Goal: Navigation & Orientation: Understand site structure

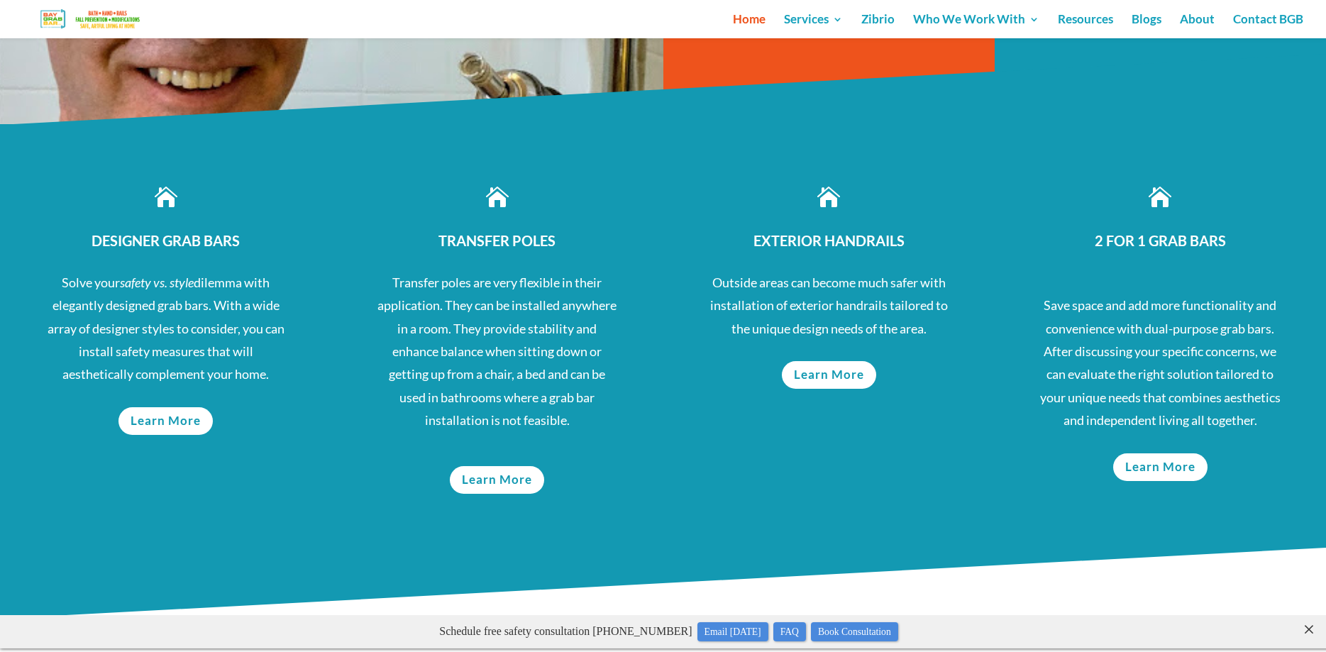
scroll to position [579, 0]
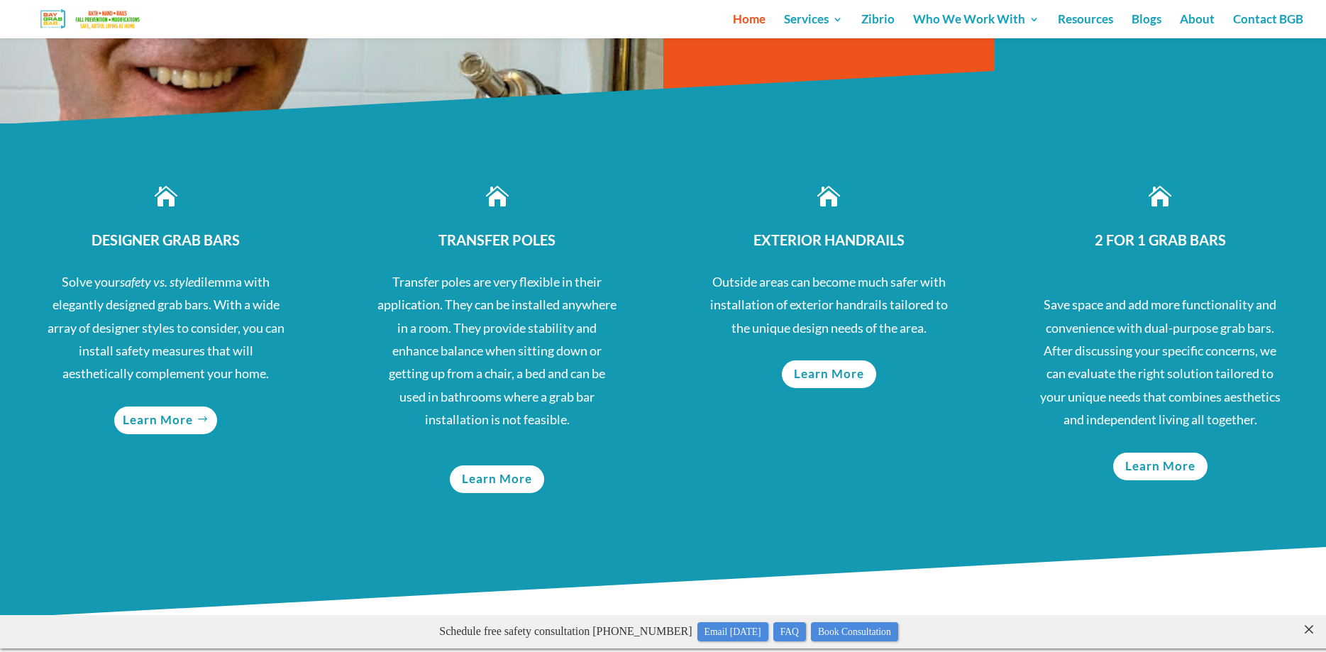
click at [160, 422] on link "Learn More" at bounding box center [165, 420] width 103 height 28
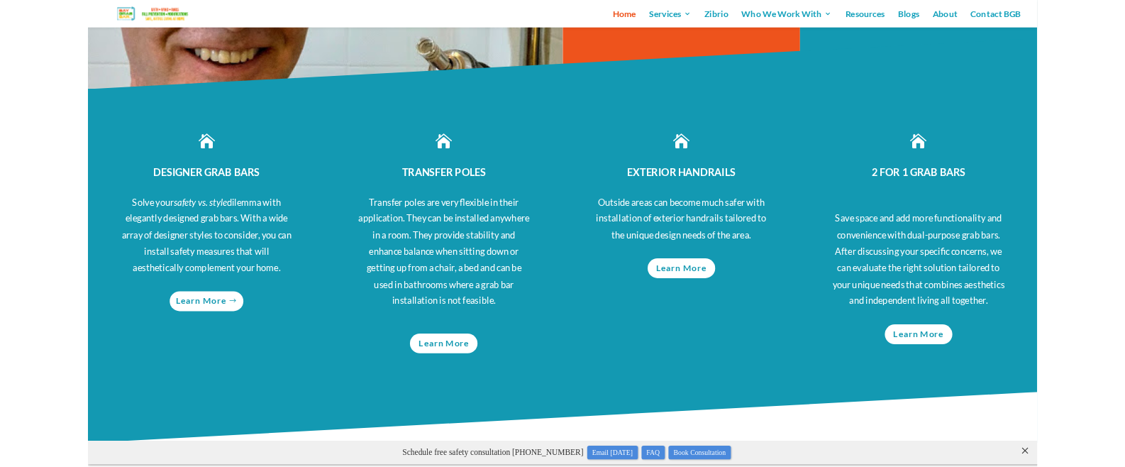
scroll to position [596, 0]
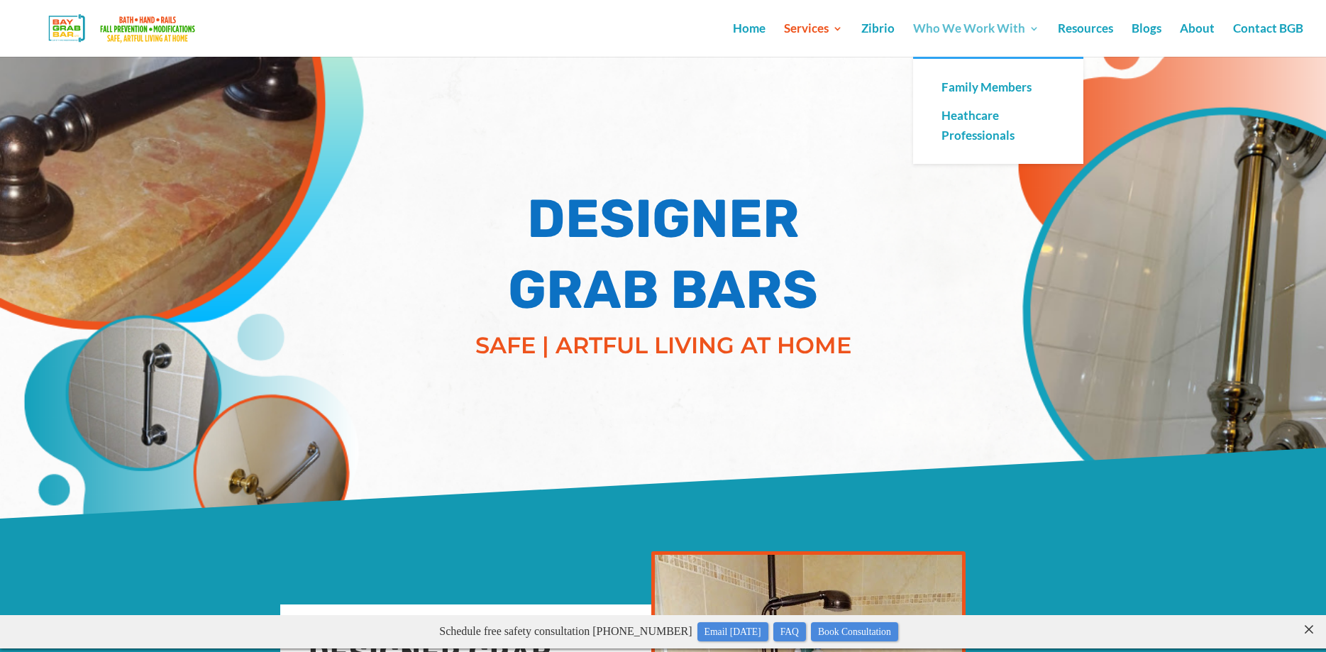
click at [950, 24] on link "Who We Work With" at bounding box center [976, 39] width 126 height 33
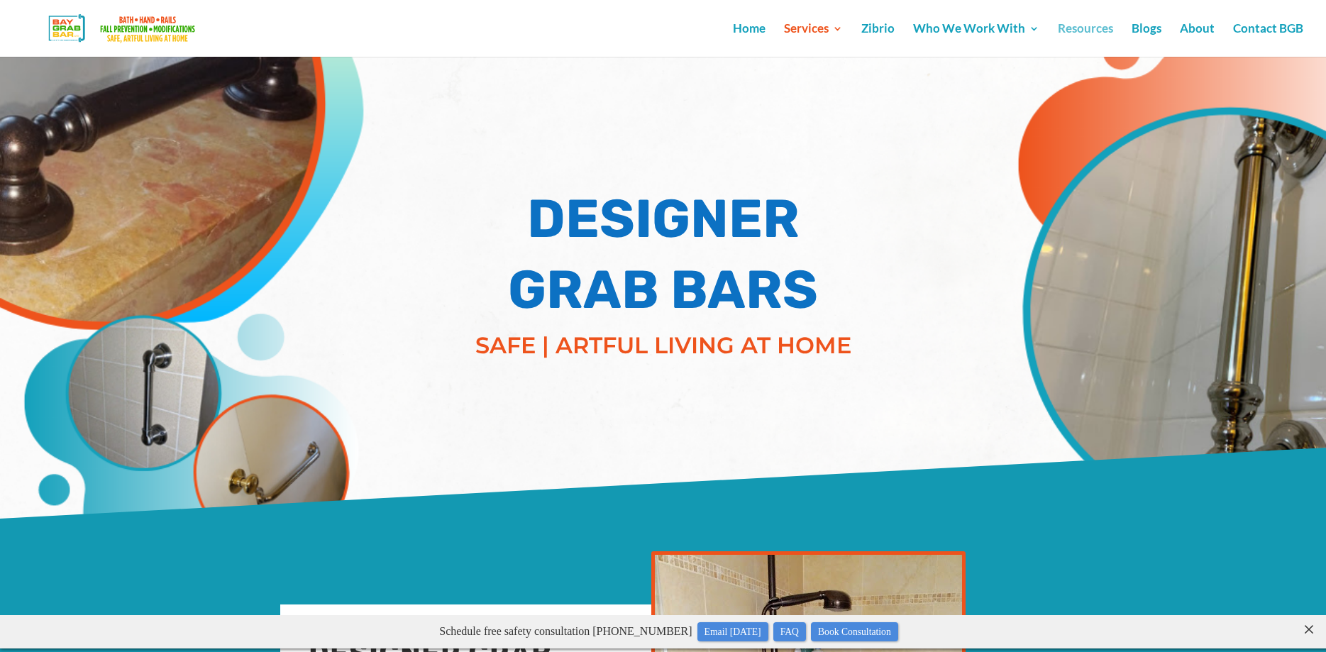
click at [1097, 26] on link "Resources" at bounding box center [1085, 39] width 55 height 33
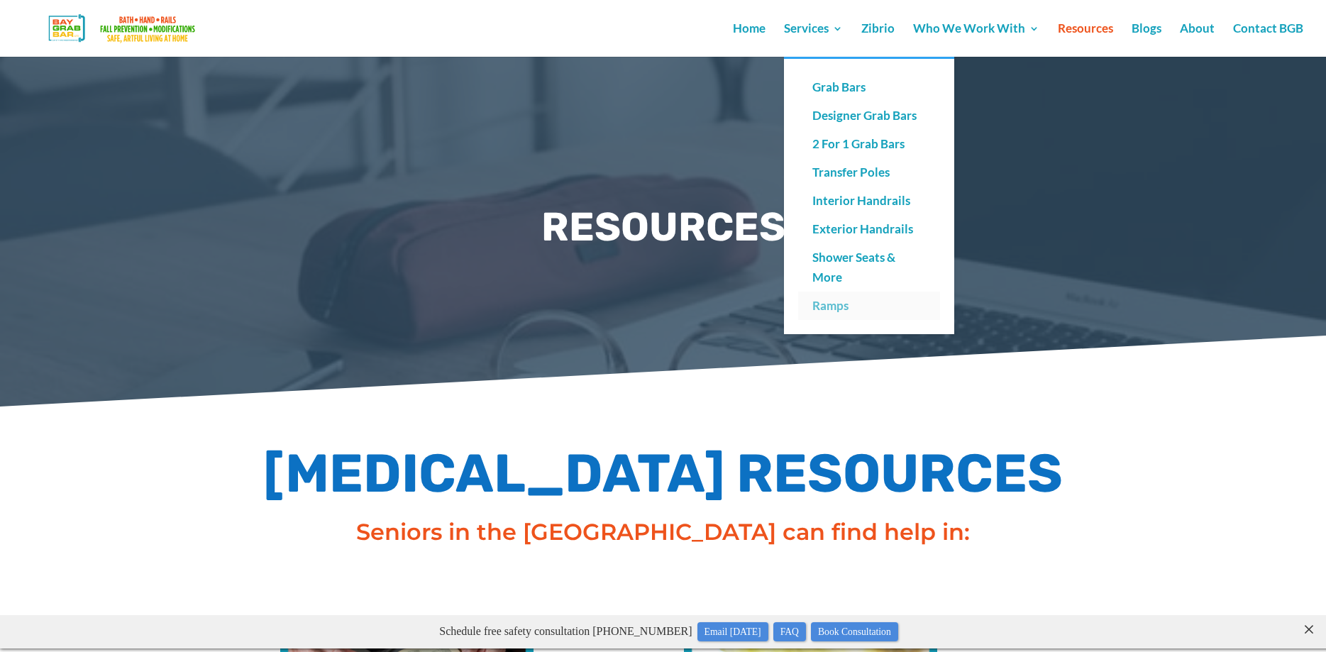
click at [839, 311] on link "Ramps" at bounding box center [869, 306] width 142 height 28
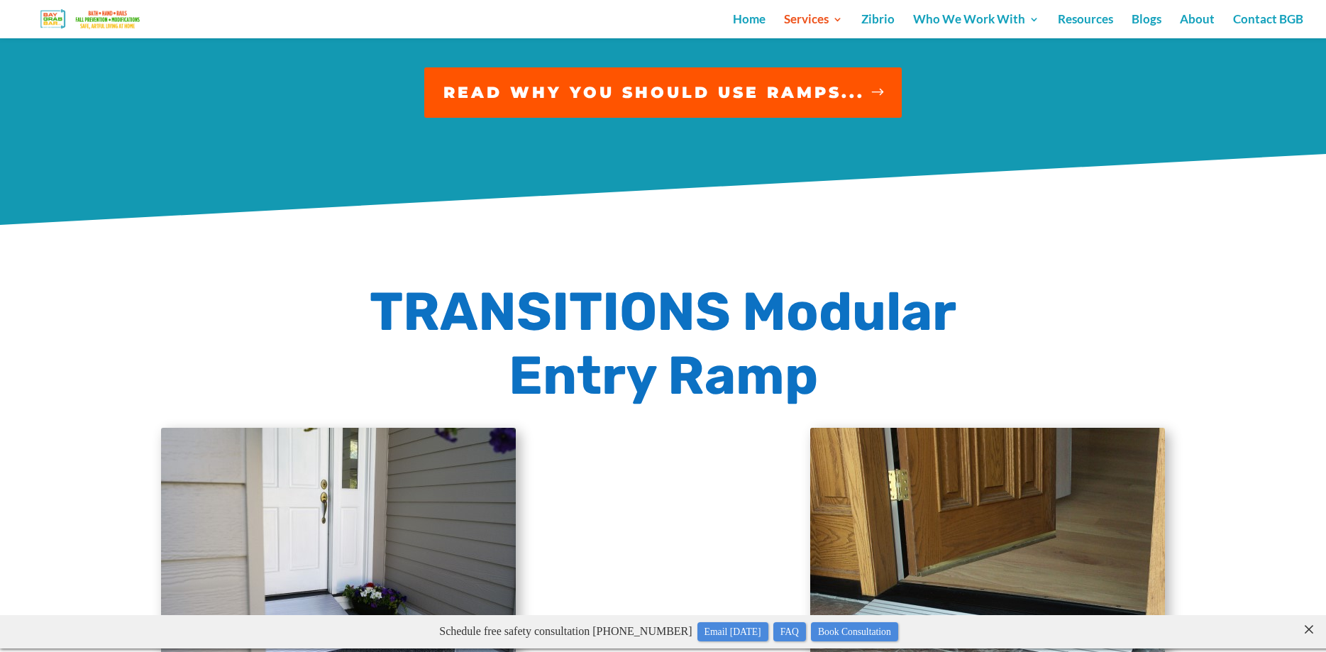
scroll to position [182, 0]
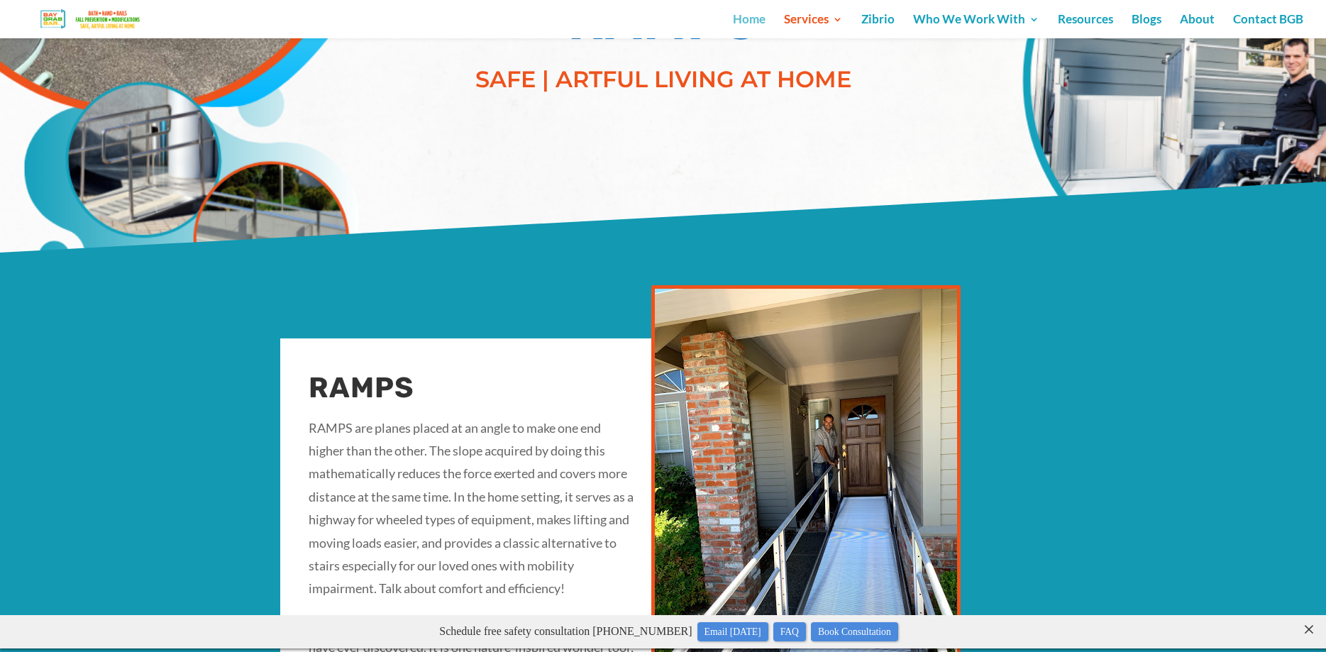
click at [758, 16] on link "Home" at bounding box center [749, 26] width 33 height 24
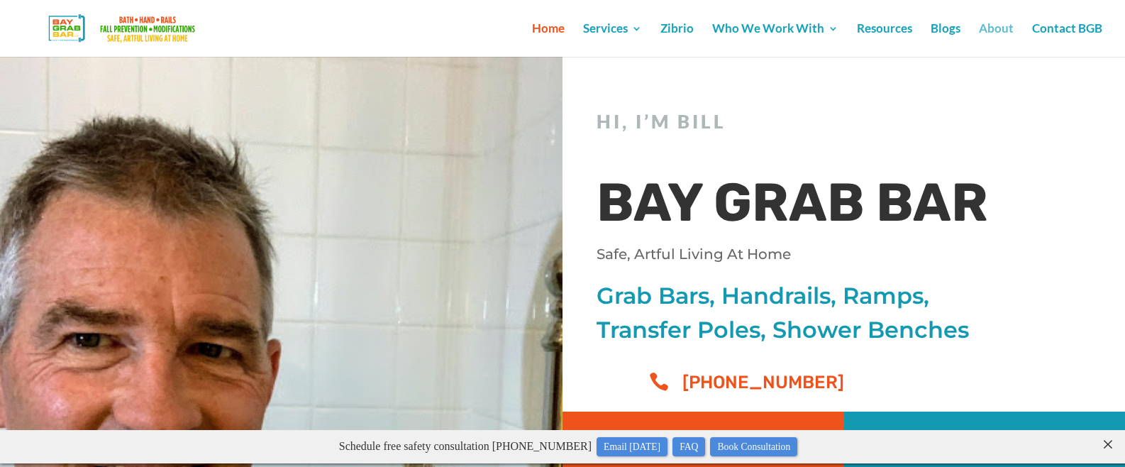
click at [997, 33] on link "About" at bounding box center [996, 39] width 35 height 33
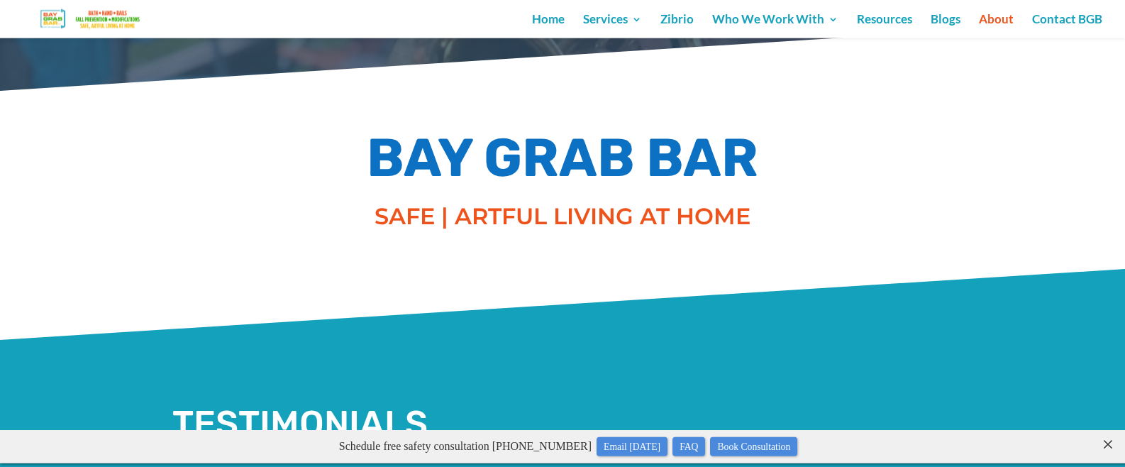
scroll to position [255, 0]
